Goal: Complete application form

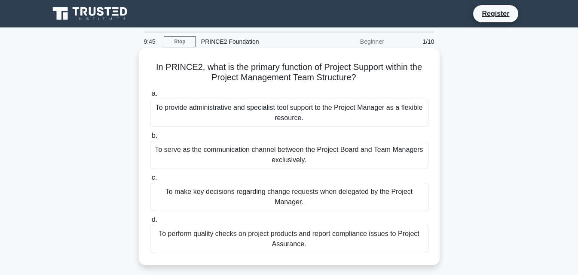
click at [241, 110] on div "To provide administrative and specialist tool support to the Project Manager as…" at bounding box center [289, 113] width 278 height 28
click at [150, 97] on input "a. To provide administrative and specialist tool support to the Project Manager…" at bounding box center [150, 94] width 0 height 6
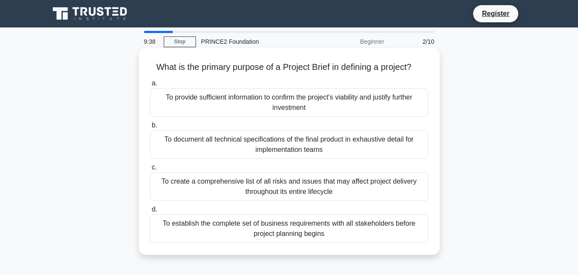
click at [226, 102] on div "To provide sufficient information to confirm the project's viability and justif…" at bounding box center [289, 103] width 278 height 28
click at [150, 86] on input "a. To provide sufficient information to confirm the project's viability and jus…" at bounding box center [150, 84] width 0 height 6
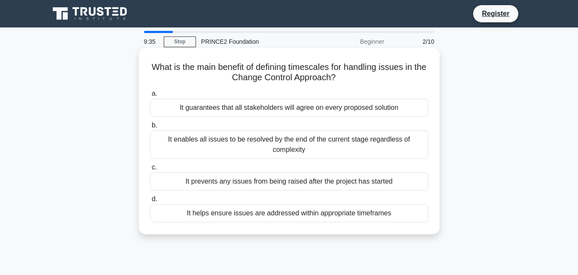
click at [226, 104] on div "It guarantees that all stakeholders will agree on every proposed solution" at bounding box center [289, 108] width 278 height 18
click at [150, 97] on input "a. It guarantees that all stakeholders will agree on every proposed solution" at bounding box center [150, 94] width 0 height 6
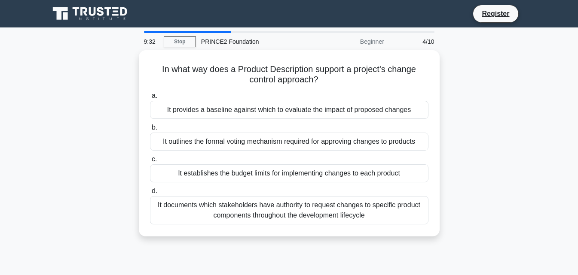
click at [226, 104] on div "It provides a baseline against which to evaluate the impact of proposed changes" at bounding box center [289, 110] width 278 height 18
click at [150, 99] on input "a. It provides a baseline against which to evaluate the impact of proposed chan…" at bounding box center [150, 96] width 0 height 6
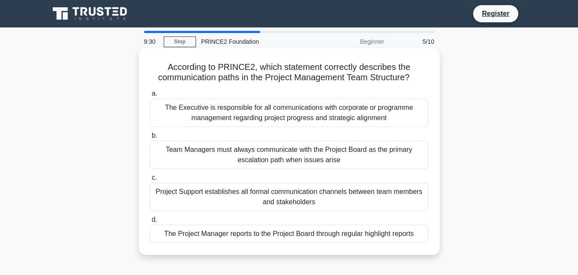
click at [226, 110] on div "The Executive is responsible for all communications with corporate or programme…" at bounding box center [289, 113] width 278 height 28
click at [150, 97] on input "a. The Executive is responsible for all communications with corporate or progra…" at bounding box center [150, 94] width 0 height 6
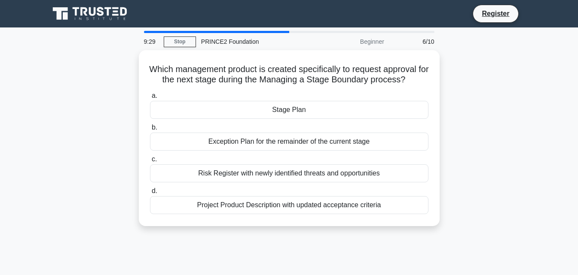
click at [226, 110] on div "Stage Plan" at bounding box center [289, 110] width 278 height 18
click at [150, 99] on input "a. Stage Plan" at bounding box center [150, 96] width 0 height 6
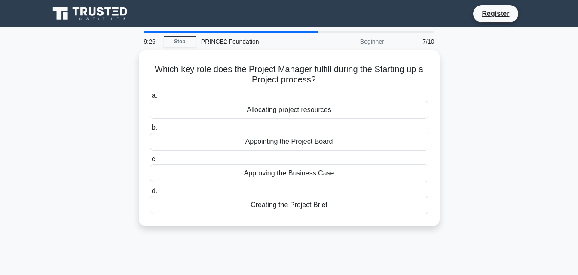
click at [226, 110] on div "Allocating project resources" at bounding box center [289, 110] width 278 height 18
click at [150, 99] on input "a. Allocating project resources" at bounding box center [150, 96] width 0 height 6
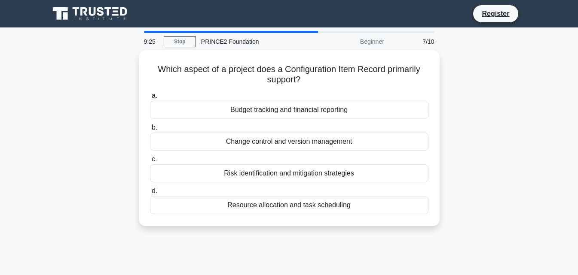
click at [226, 110] on div "Budget tracking and financial reporting" at bounding box center [289, 110] width 278 height 18
click at [150, 99] on input "a. Budget tracking and financial reporting" at bounding box center [150, 96] width 0 height 6
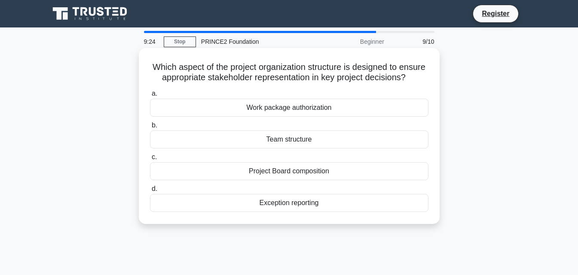
click at [226, 111] on div "Work package authorization" at bounding box center [289, 108] width 278 height 18
click at [150, 97] on input "a. Work package authorization" at bounding box center [150, 94] width 0 height 6
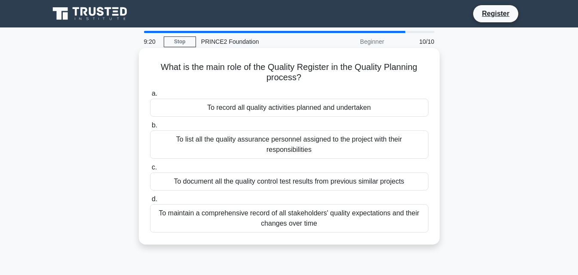
click at [226, 110] on div "To record all quality activities planned and undertaken" at bounding box center [289, 108] width 278 height 18
click at [150, 97] on input "a. To record all quality activities planned and undertaken" at bounding box center [150, 94] width 0 height 6
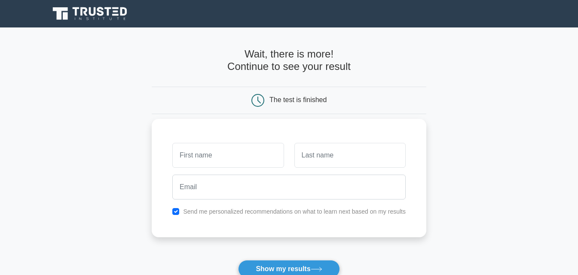
click at [233, 146] on input "text" at bounding box center [227, 155] width 111 height 25
type input "irodaxon"
type input "tolibjonova"
click at [403, 76] on div "Wait, there is more! Continue to see your result" at bounding box center [289, 64] width 275 height 32
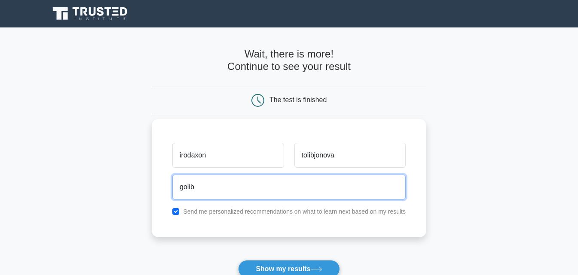
click at [302, 186] on input "golib" at bounding box center [288, 187] width 233 height 25
type input "[EMAIL_ADDRESS][DOMAIN_NAME]"
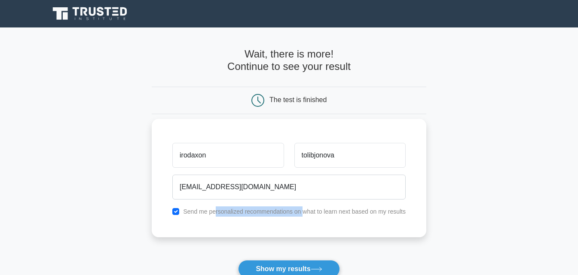
drag, startPoint x: 302, startPoint y: 228, endPoint x: 214, endPoint y: 231, distance: 87.7
click at [214, 231] on div "irodaxon [GEOGRAPHIC_DATA] [EMAIL_ADDRESS][DOMAIN_NAME] Send me personalized re…" at bounding box center [289, 178] width 275 height 119
click at [179, 211] on input "checkbox" at bounding box center [175, 211] width 7 height 7
checkbox input "false"
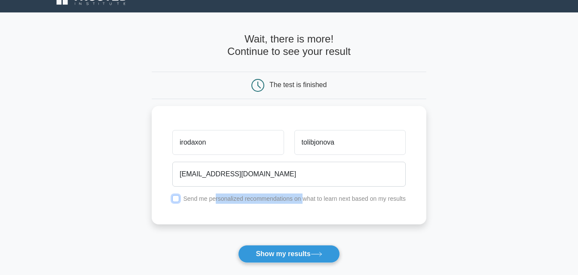
scroll to position [17, 0]
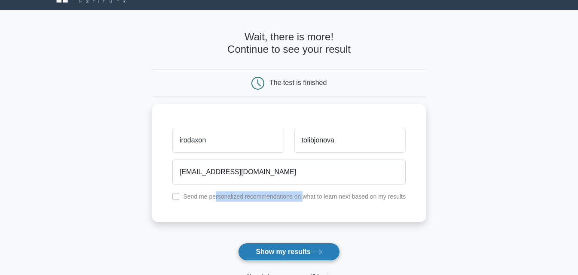
click at [260, 248] on button "Show my results" at bounding box center [288, 252] width 101 height 18
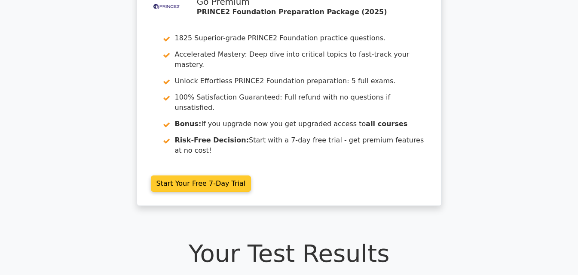
scroll to position [52, 0]
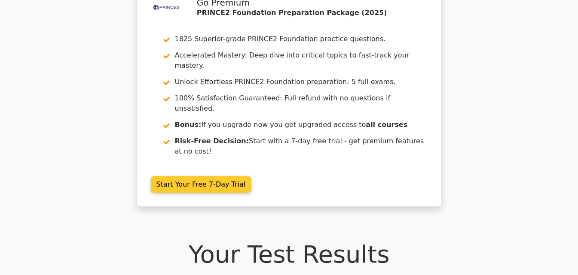
click at [209, 177] on link "Start Your Free 7-Day Trial" at bounding box center [201, 185] width 101 height 16
